Goal: Find specific page/section: Find specific page/section

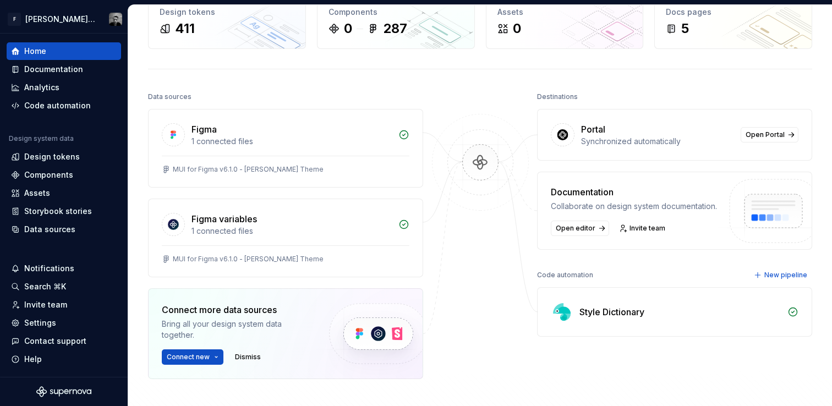
scroll to position [67, 0]
click at [584, 227] on span "Open editor" at bounding box center [576, 229] width 40 height 9
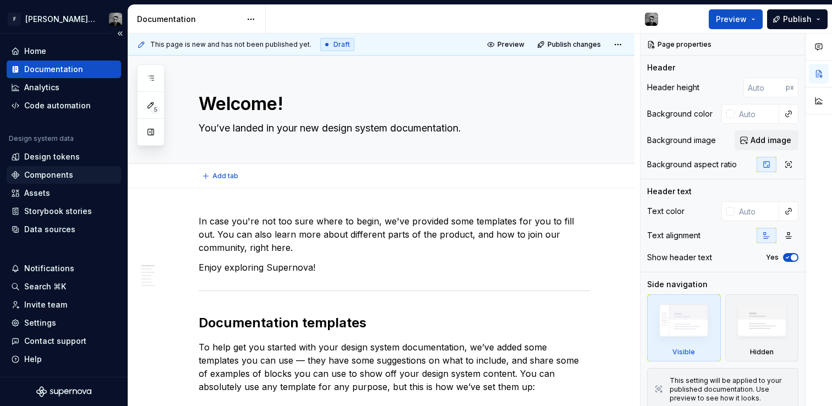
type textarea "*"
click at [61, 154] on div "Design tokens" at bounding box center [52, 156] width 56 height 11
